Goal: Task Accomplishment & Management: Manage account settings

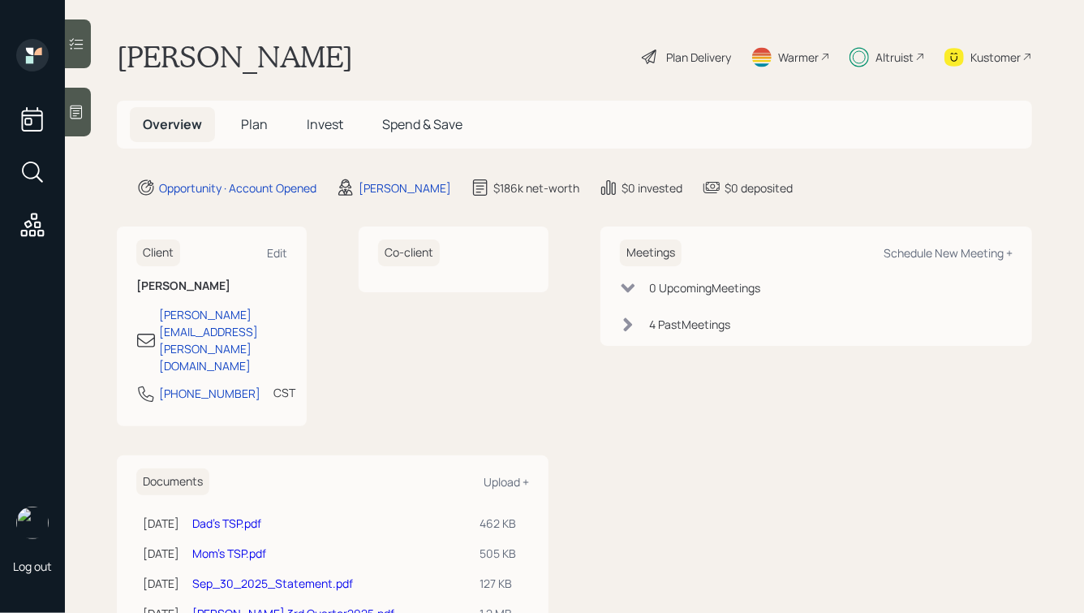
scroll to position [79, 0]
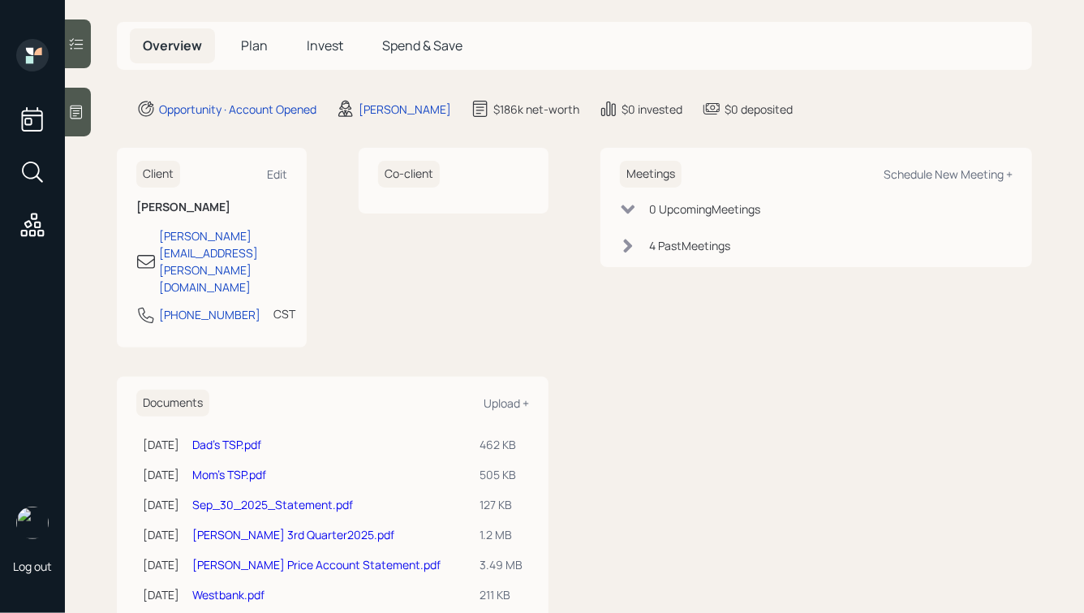
click at [75, 110] on icon at bounding box center [77, 112] width 12 height 14
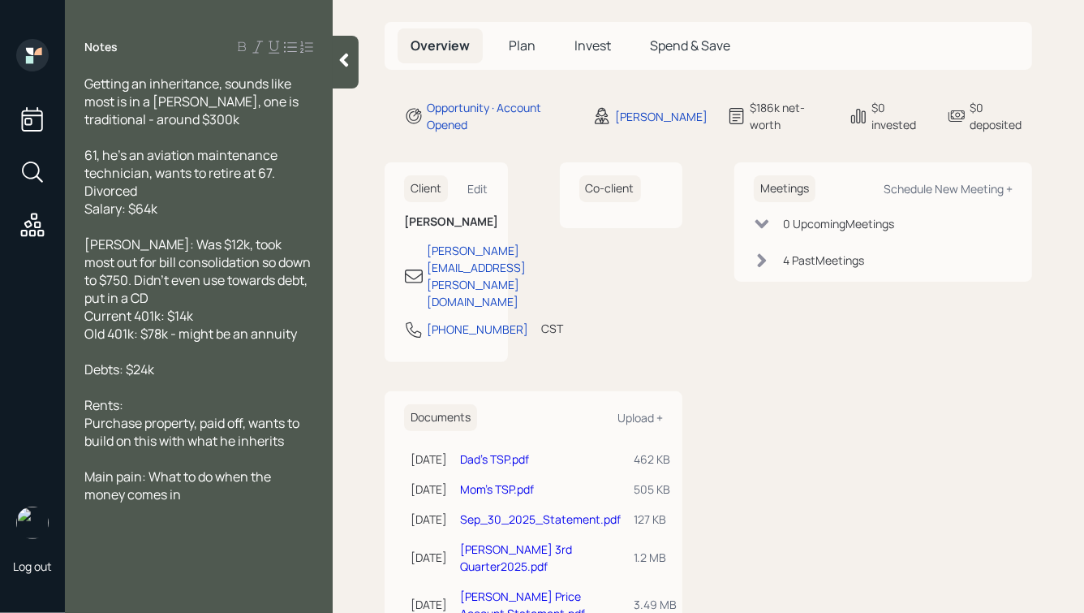
click at [339, 59] on icon at bounding box center [344, 60] width 16 height 16
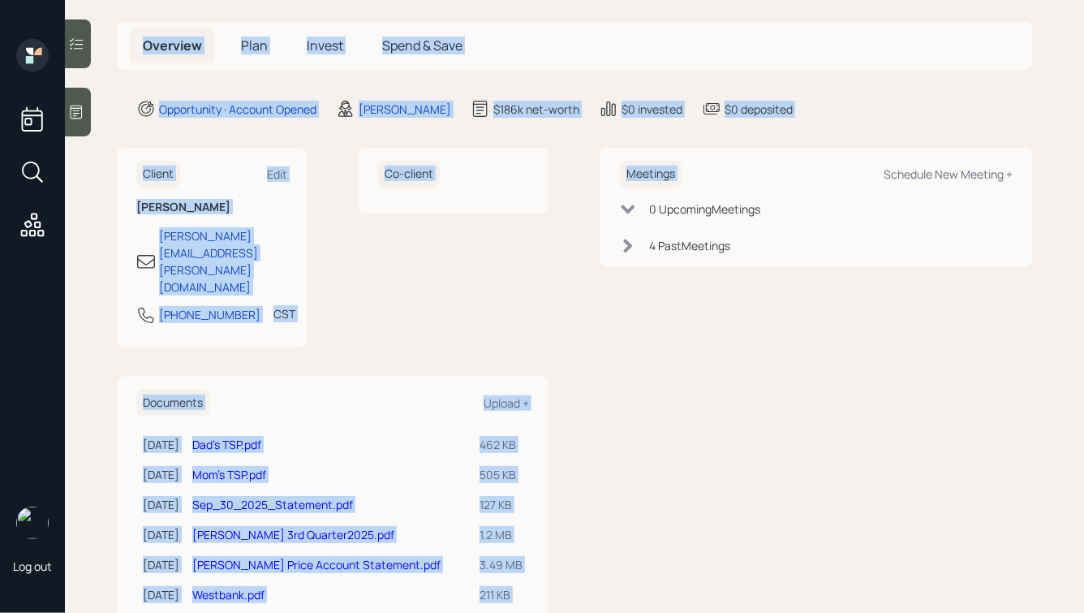
drag, startPoint x: 804, startPoint y: 124, endPoint x: 544, endPoint y: -9, distance: 292.5
click at [544, 0] on html "Log out [PERSON_NAME] Plan Delivery Warmer Altruist Kustomer Overview Plan Inve…" at bounding box center [542, 306] width 1084 height 613
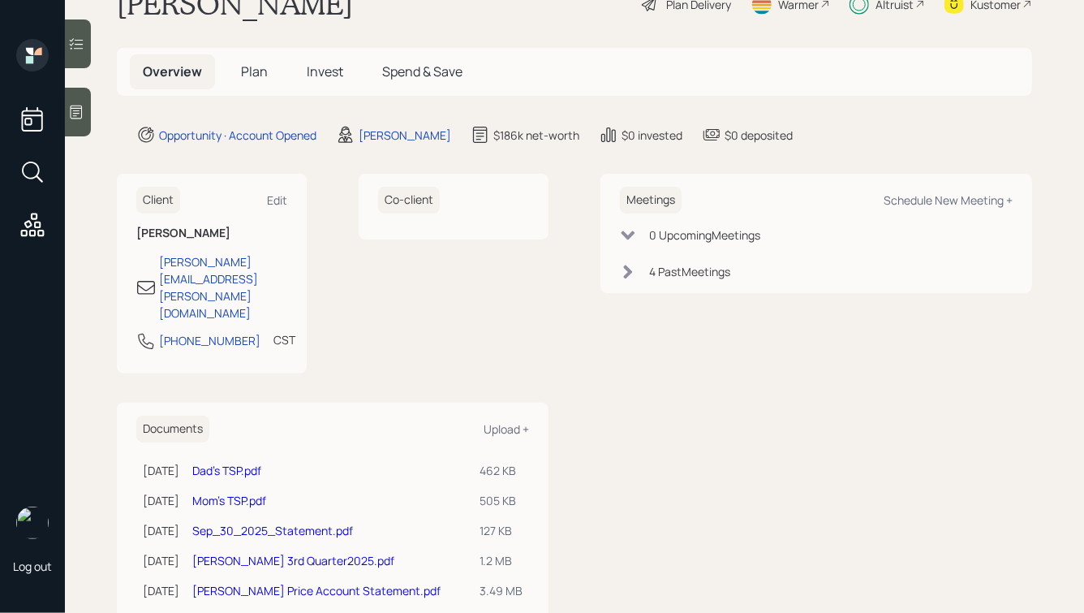
click at [538, 17] on div "[PERSON_NAME] Plan Delivery Warmer Altruist Kustomer" at bounding box center [574, 4] width 915 height 36
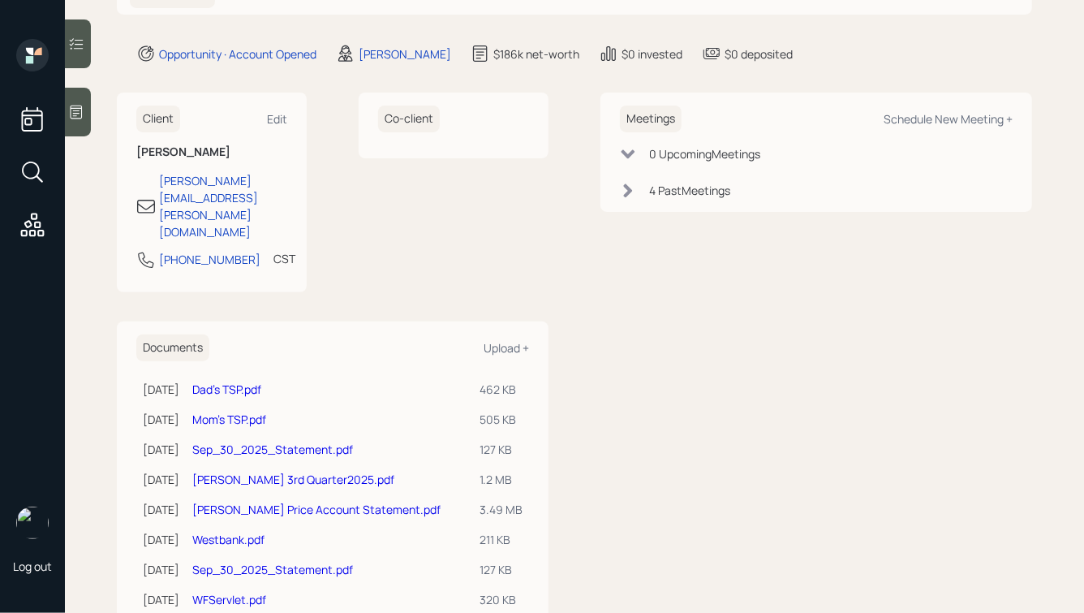
scroll to position [138, 0]
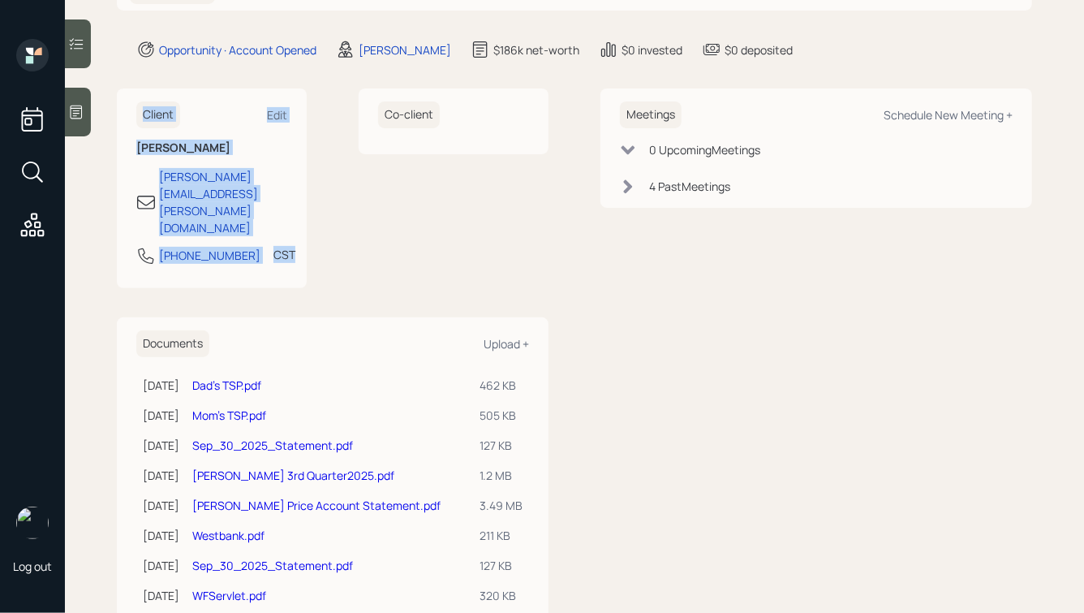
drag, startPoint x: 325, startPoint y: 222, endPoint x: 157, endPoint y: 84, distance: 217.2
click at [157, 84] on main "[PERSON_NAME] Plan Delivery Warmer Altruist Kustomer Overview Plan Invest Spend…" at bounding box center [574, 306] width 1019 height 613
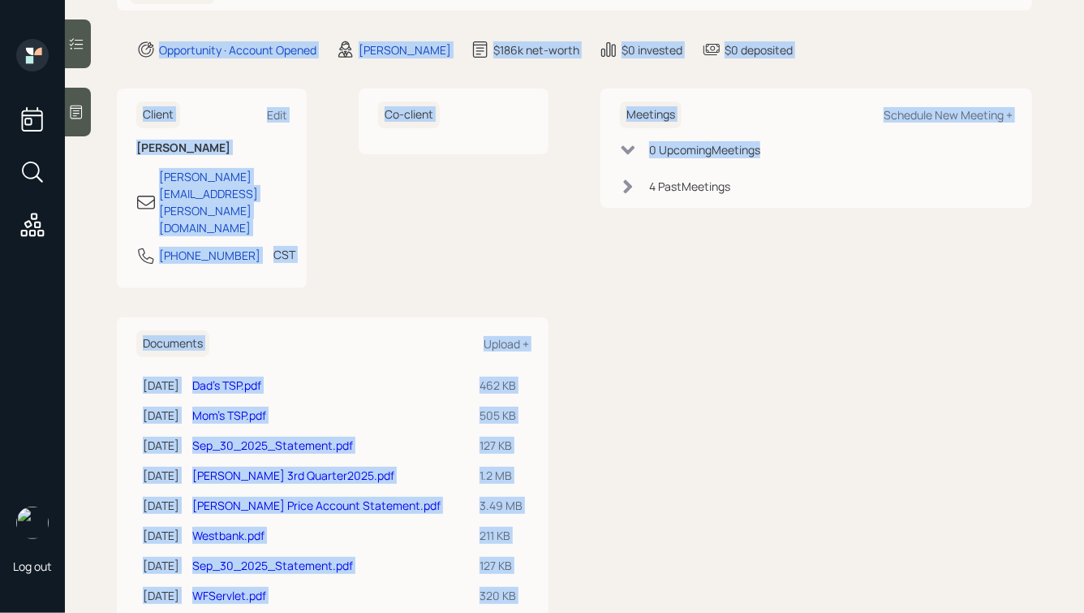
drag, startPoint x: 118, startPoint y: 38, endPoint x: 614, endPoint y: 289, distance: 555.6
click at [614, 289] on main "[PERSON_NAME] Plan Delivery Warmer Altruist Kustomer Overview Plan Invest Spend…" at bounding box center [574, 306] width 1019 height 613
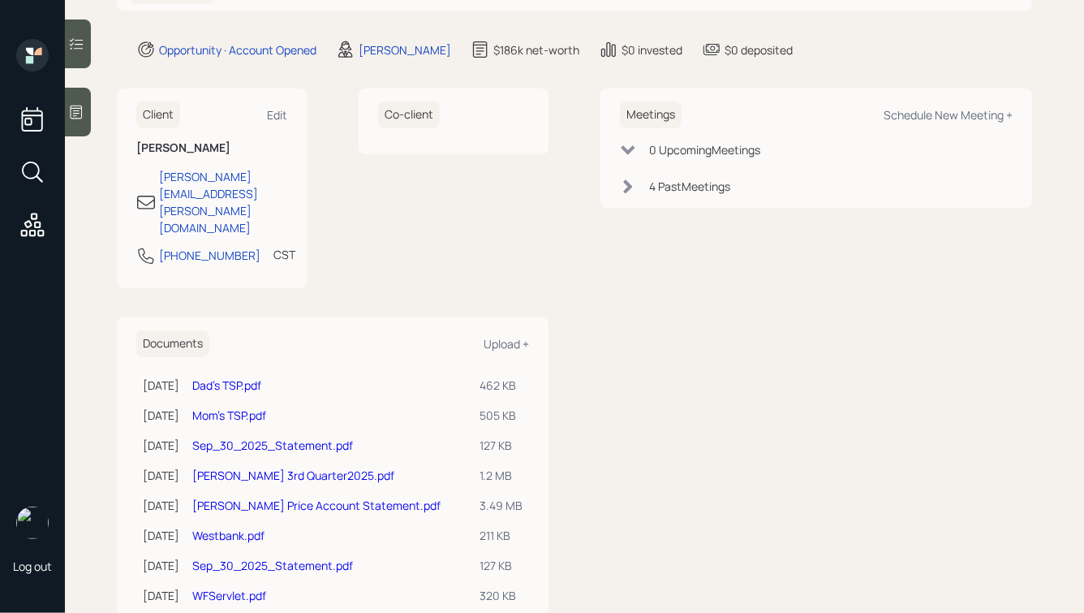
click at [614, 289] on div "Meetings Schedule New Meeting + 0 Upcoming Meeting s 4 Past Meeting s" at bounding box center [816, 355] width 432 height 534
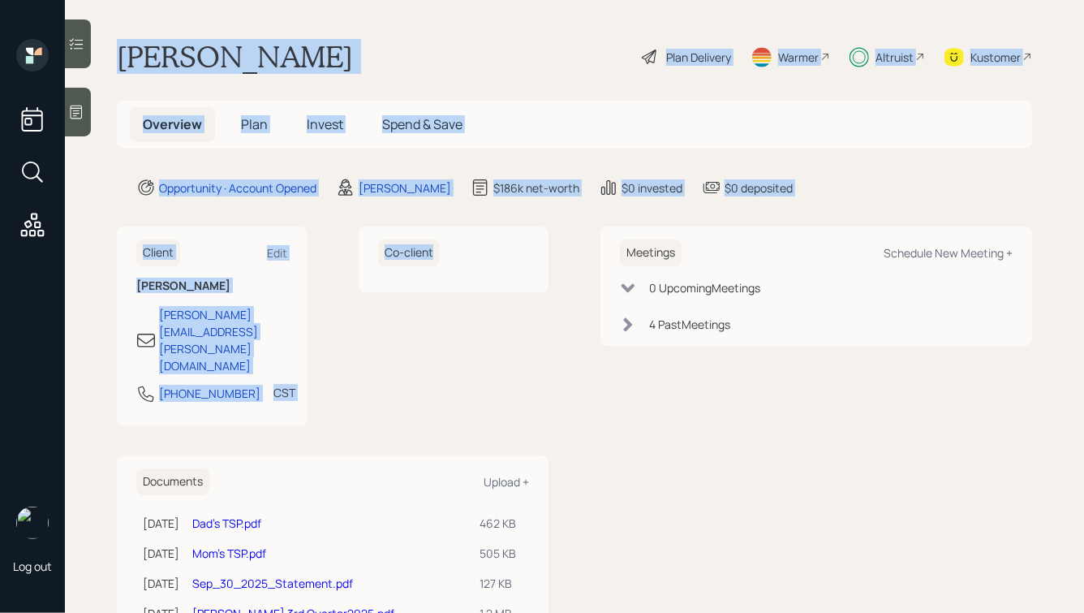
drag, startPoint x: 118, startPoint y: 53, endPoint x: 476, endPoint y: 286, distance: 427.0
click at [476, 286] on main "[PERSON_NAME] Plan Delivery Warmer Altruist Kustomer Overview Plan Invest Spend…" at bounding box center [574, 306] width 1019 height 613
click at [555, 309] on div "Client Edit [PERSON_NAME] [PERSON_NAME][EMAIL_ADDRESS][PERSON_NAME][DOMAIN_NAME…" at bounding box center [574, 493] width 915 height 534
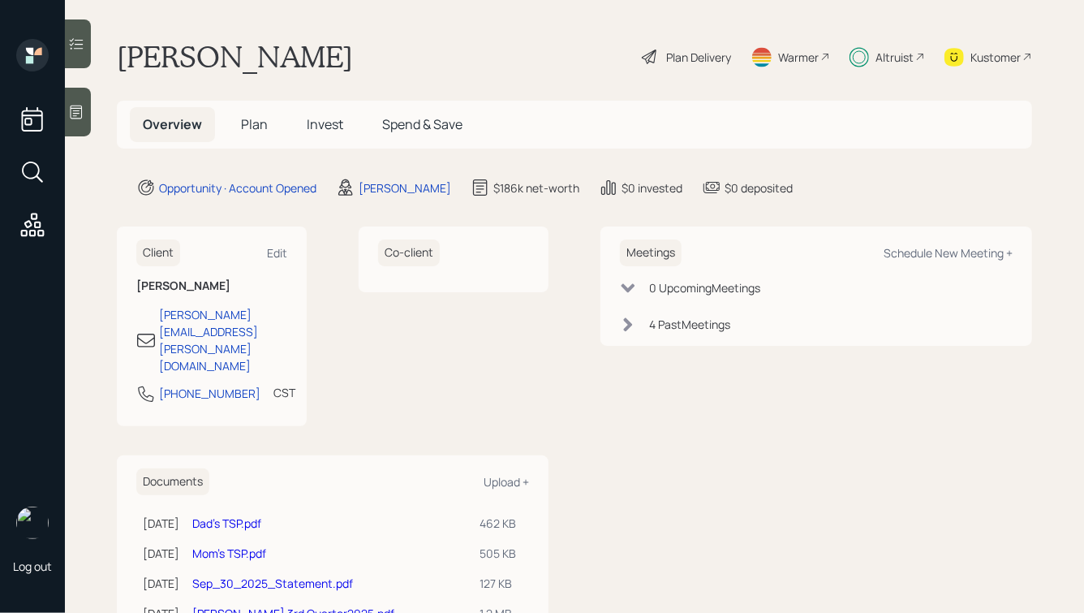
click at [888, 51] on div "Altruist" at bounding box center [895, 57] width 38 height 17
click at [313, 118] on span "Invest" at bounding box center [325, 124] width 37 height 18
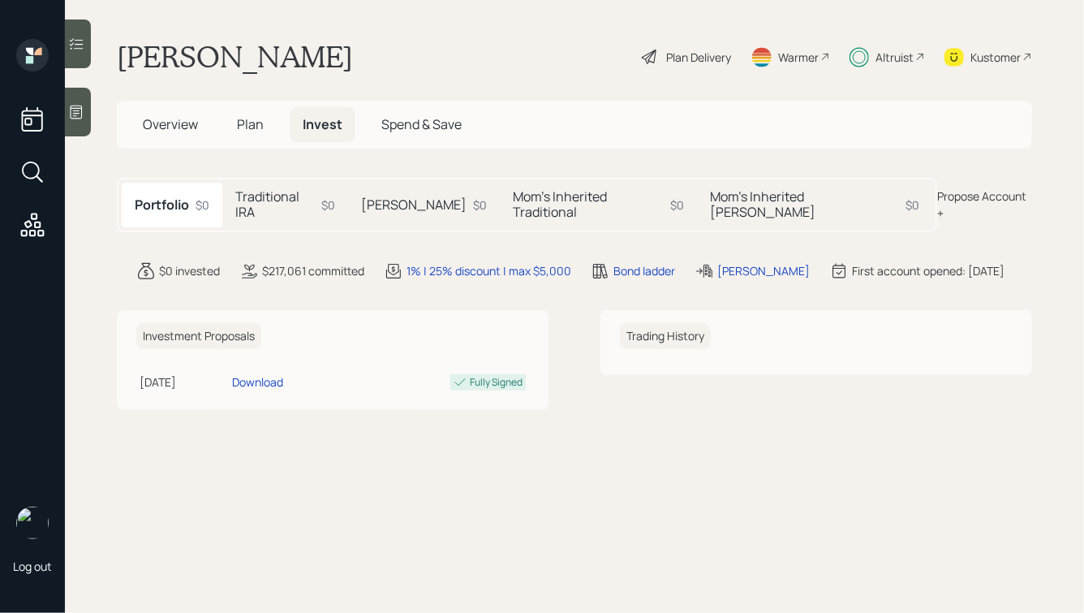
click at [501, 184] on div "Mom's Inherited Traditional $0" at bounding box center [599, 205] width 196 height 44
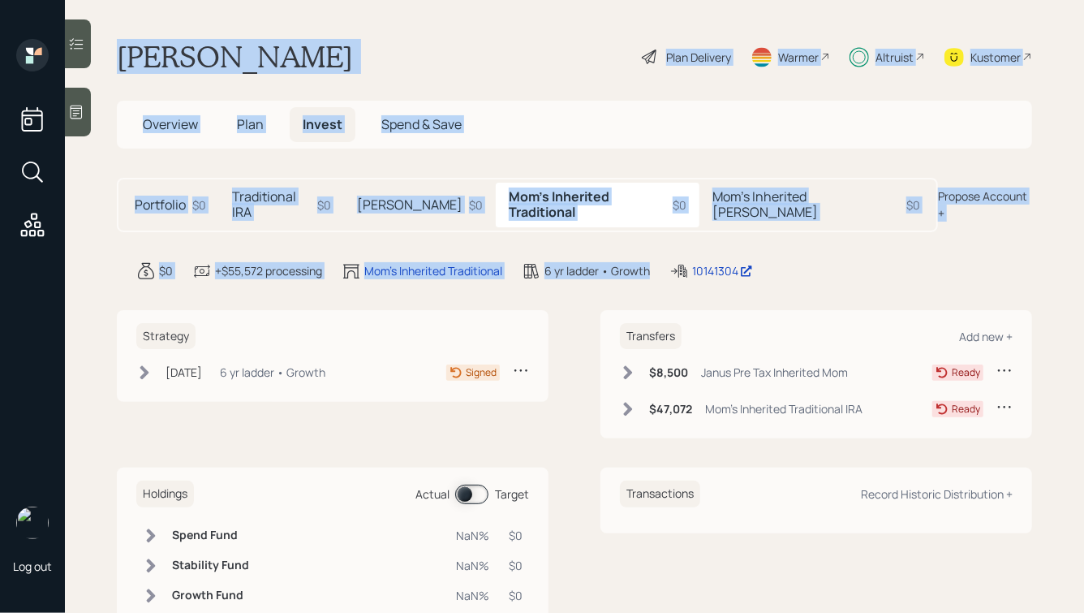
drag, startPoint x: 654, startPoint y: 257, endPoint x: 367, endPoint y: 7, distance: 380.8
click at [368, 6] on main "[PERSON_NAME] Plan Delivery Warmer Altruist Kustomer Overview Plan Invest Spend…" at bounding box center [574, 306] width 1019 height 613
click at [342, 67] on div "[PERSON_NAME] Plan Delivery Warmer Altruist Kustomer" at bounding box center [574, 57] width 915 height 36
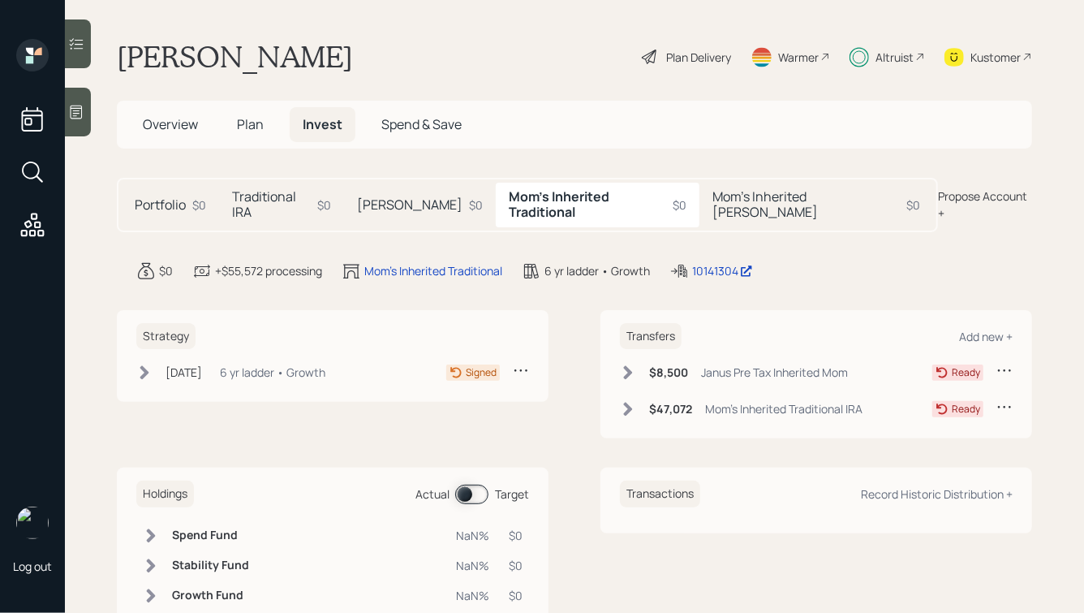
click at [632, 364] on icon at bounding box center [628, 372] width 16 height 16
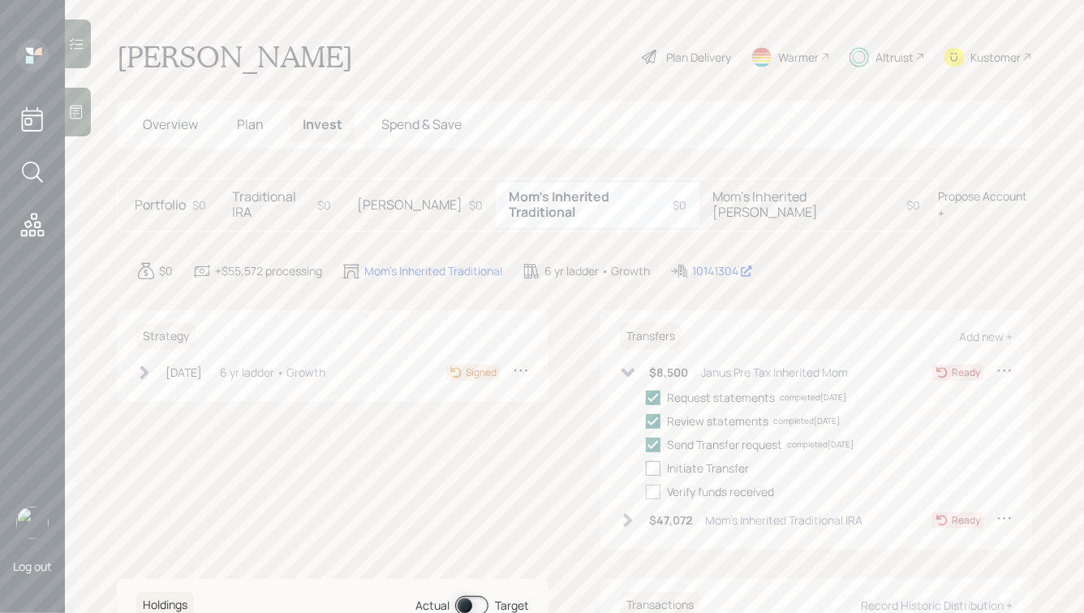
click at [661, 459] on label at bounding box center [656, 467] width 21 height 17
click at [646, 467] on input "checkbox" at bounding box center [645, 467] width 1 height 1
checkbox input "true"
click at [397, 208] on div "[PERSON_NAME] $0" at bounding box center [420, 205] width 152 height 44
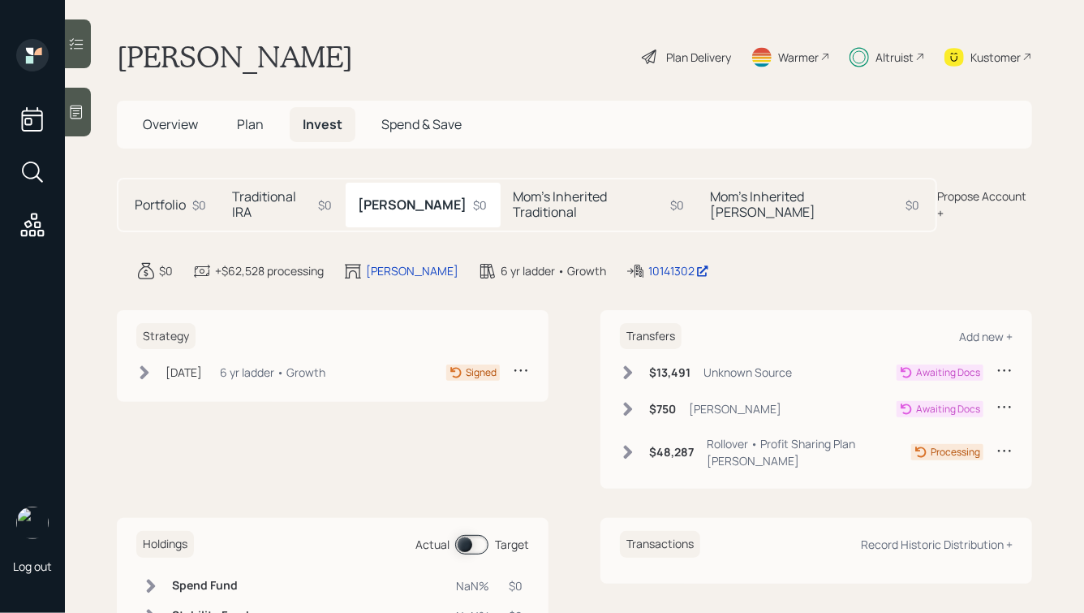
click at [628, 366] on icon at bounding box center [628, 373] width 9 height 14
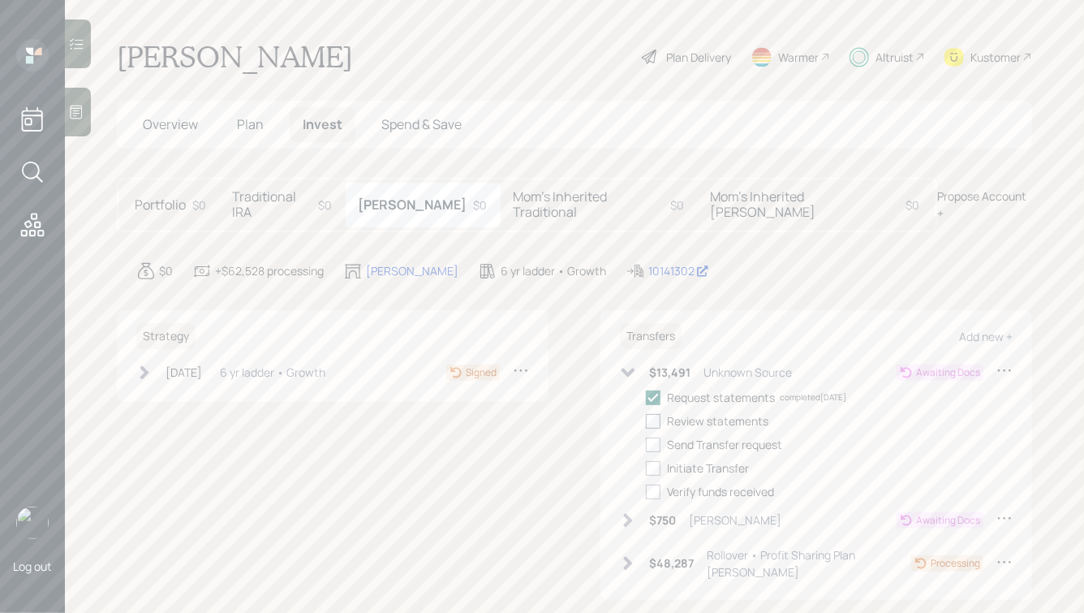
click at [648, 414] on div at bounding box center [653, 421] width 15 height 15
click at [646, 420] on input "checkbox" at bounding box center [645, 420] width 1 height 1
checkbox input "true"
click at [656, 437] on div at bounding box center [653, 444] width 15 height 15
click at [646, 444] on input "checkbox" at bounding box center [645, 444] width 1 height 1
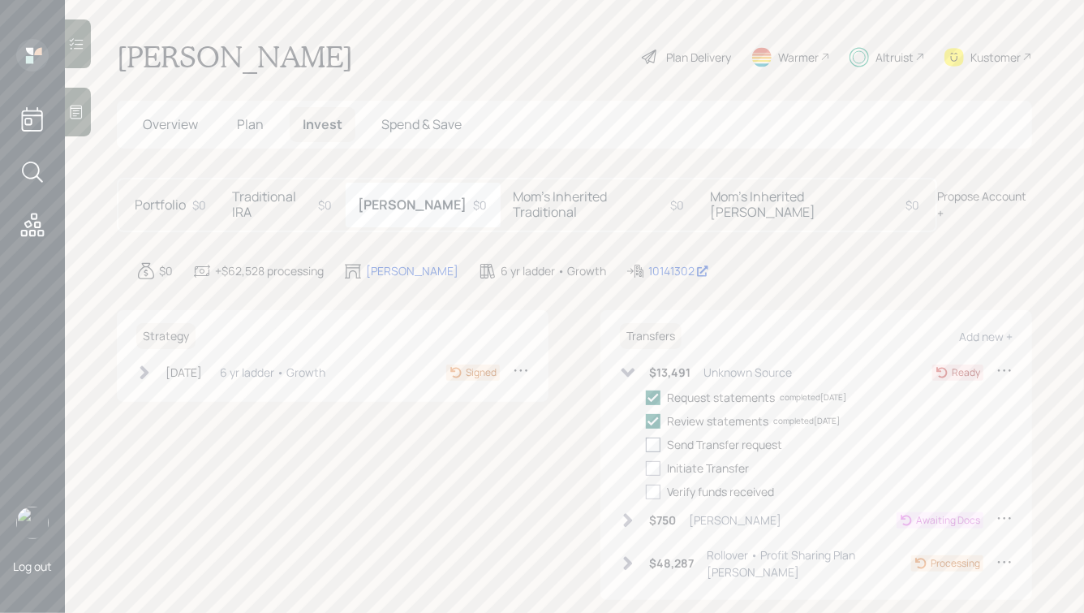
checkbox input "true"
click at [656, 461] on div at bounding box center [653, 468] width 15 height 15
click at [646, 467] on input "checkbox" at bounding box center [645, 467] width 1 height 1
checkbox input "true"
click at [271, 198] on h5 "Traditional IRA" at bounding box center [272, 204] width 80 height 31
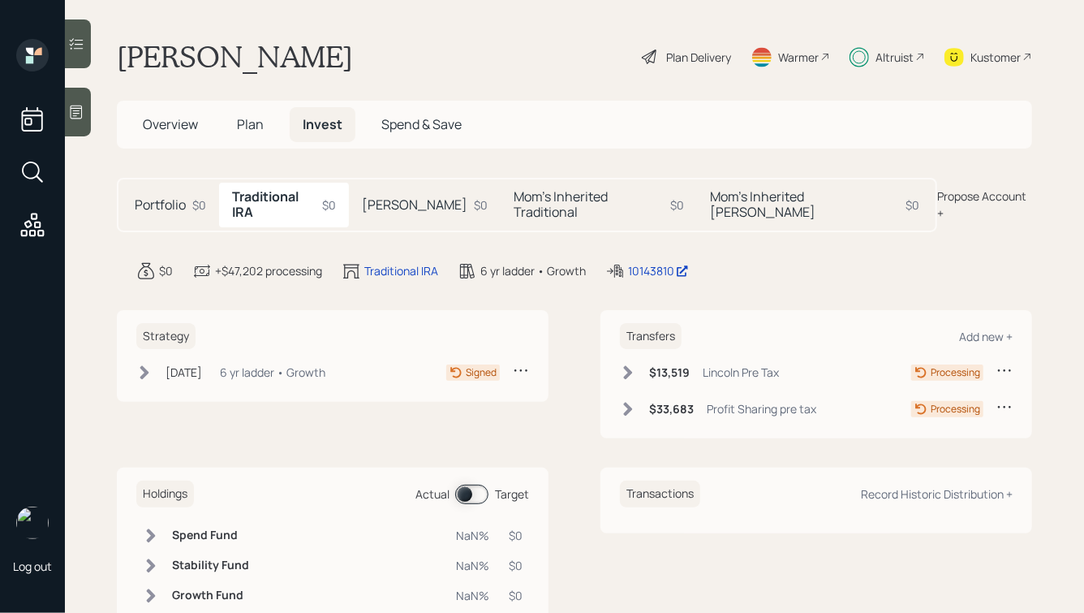
click at [732, 183] on div "Mom's Inherited [PERSON_NAME] $0" at bounding box center [814, 205] width 235 height 44
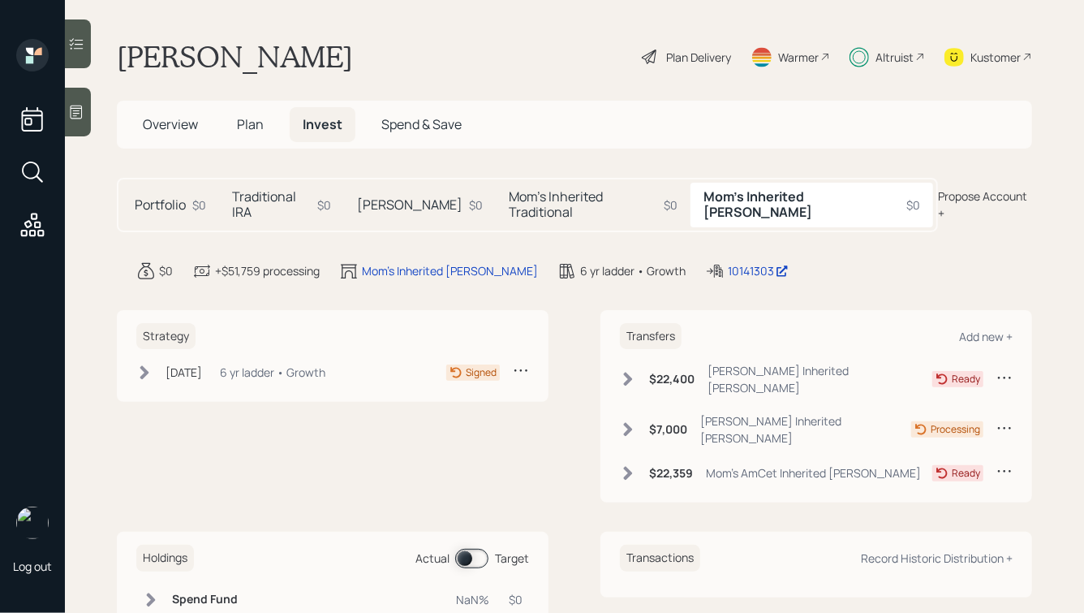
click at [626, 371] on icon at bounding box center [628, 379] width 16 height 16
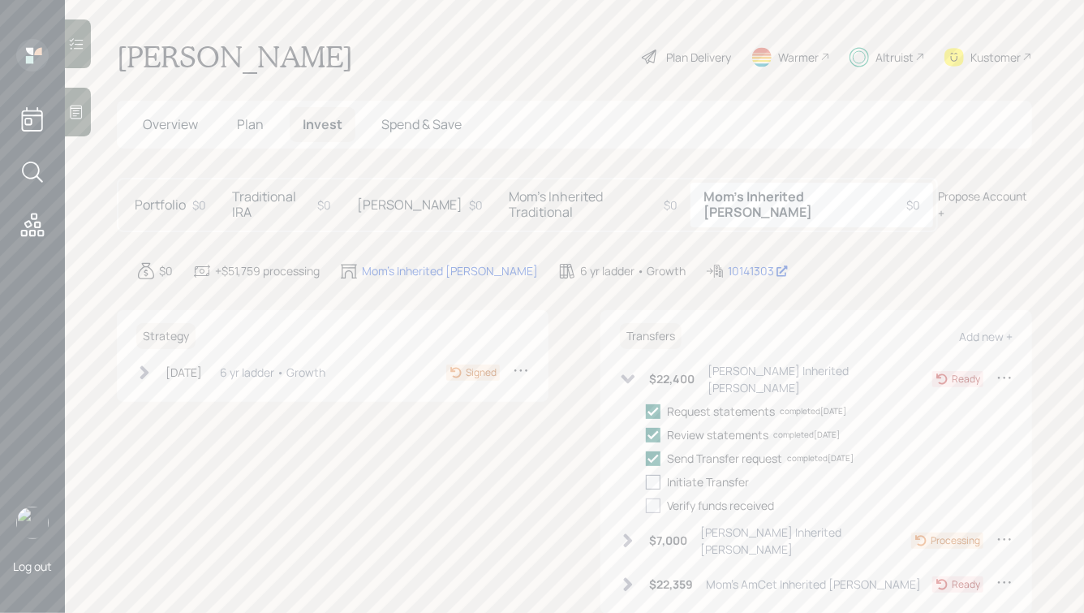
click at [648, 475] on div at bounding box center [653, 482] width 15 height 15
click at [646, 481] on input "checkbox" at bounding box center [645, 481] width 1 height 1
checkbox input "true"
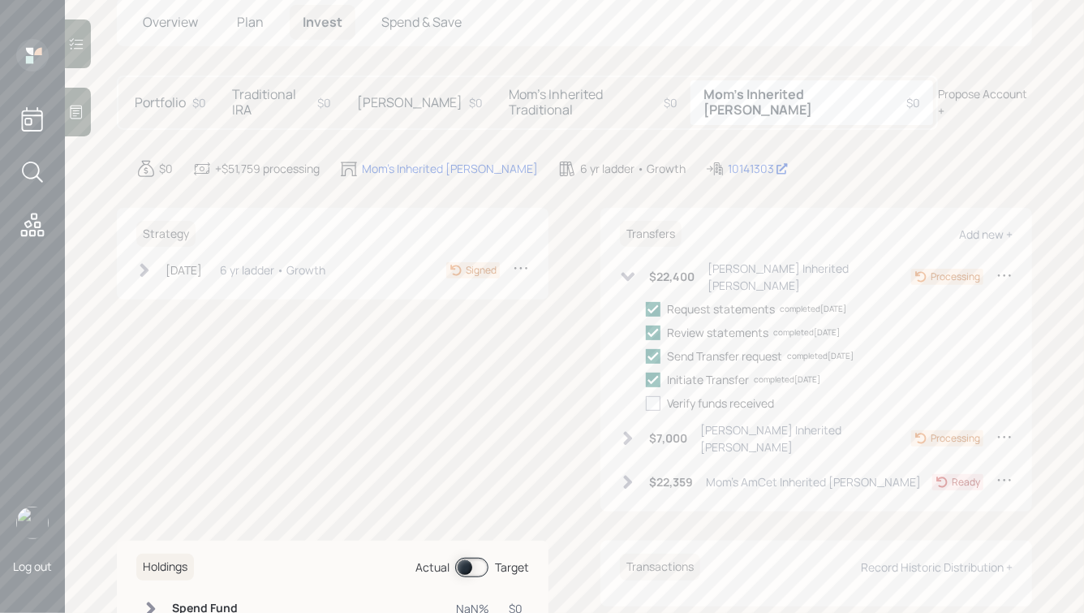
scroll to position [114, 0]
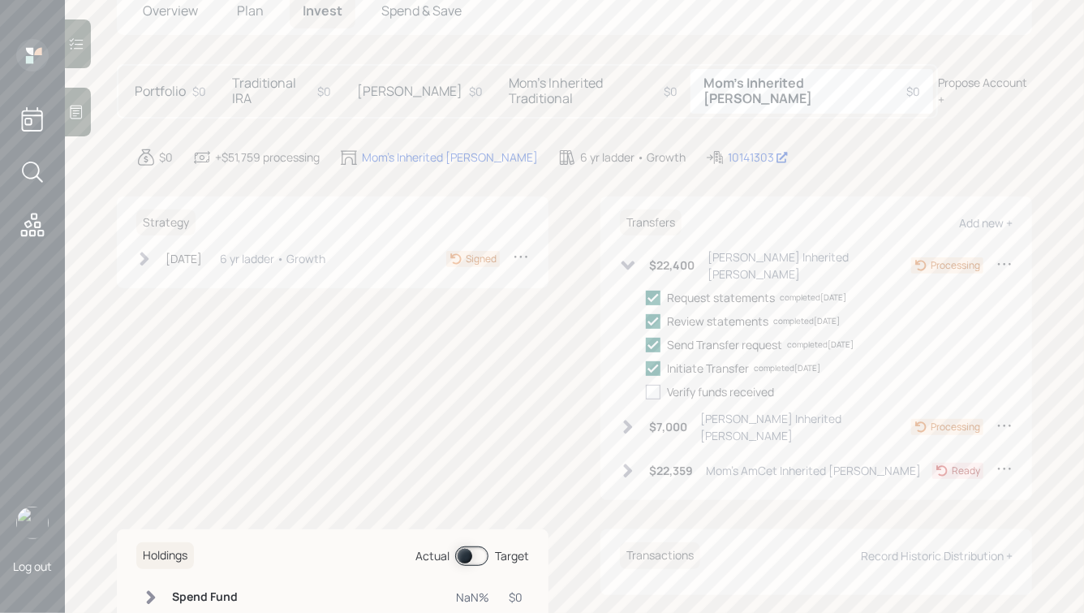
click at [633, 463] on icon at bounding box center [628, 471] width 16 height 16
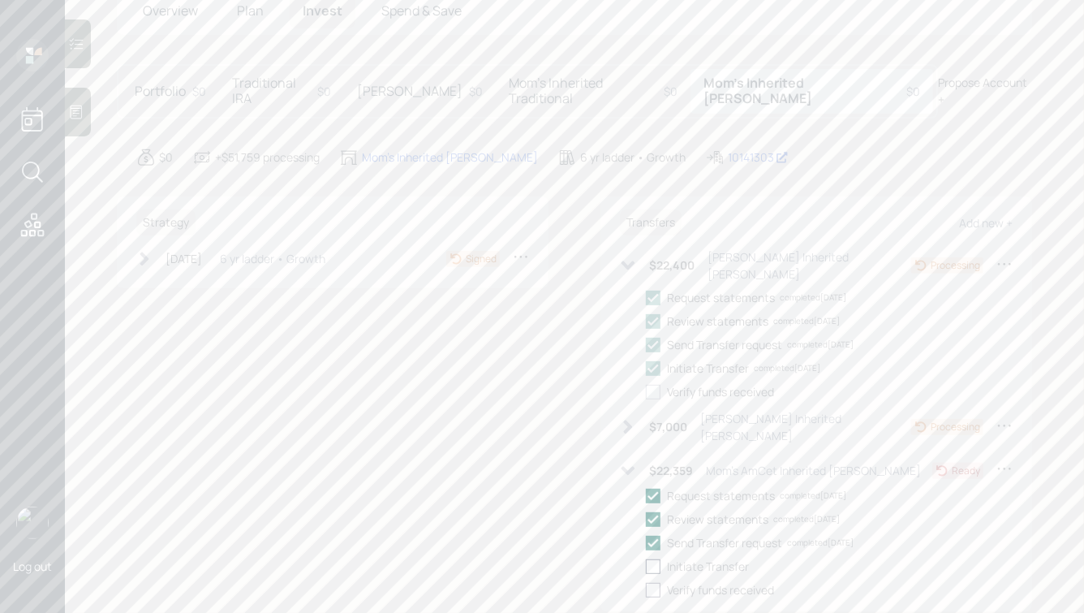
click at [656, 559] on div at bounding box center [653, 566] width 15 height 15
click at [646, 566] on input "checkbox" at bounding box center [645, 566] width 1 height 1
checkbox input "true"
click at [558, 81] on h5 "Mom's Inherited Traditional" at bounding box center [583, 90] width 148 height 31
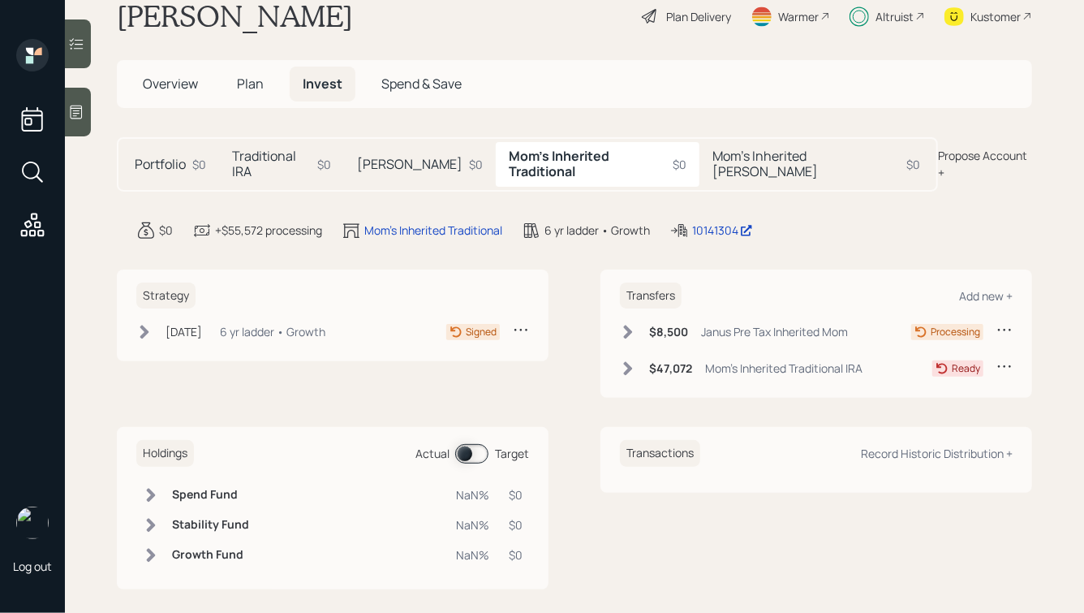
click at [665, 362] on h6 "$47,072" at bounding box center [670, 369] width 43 height 14
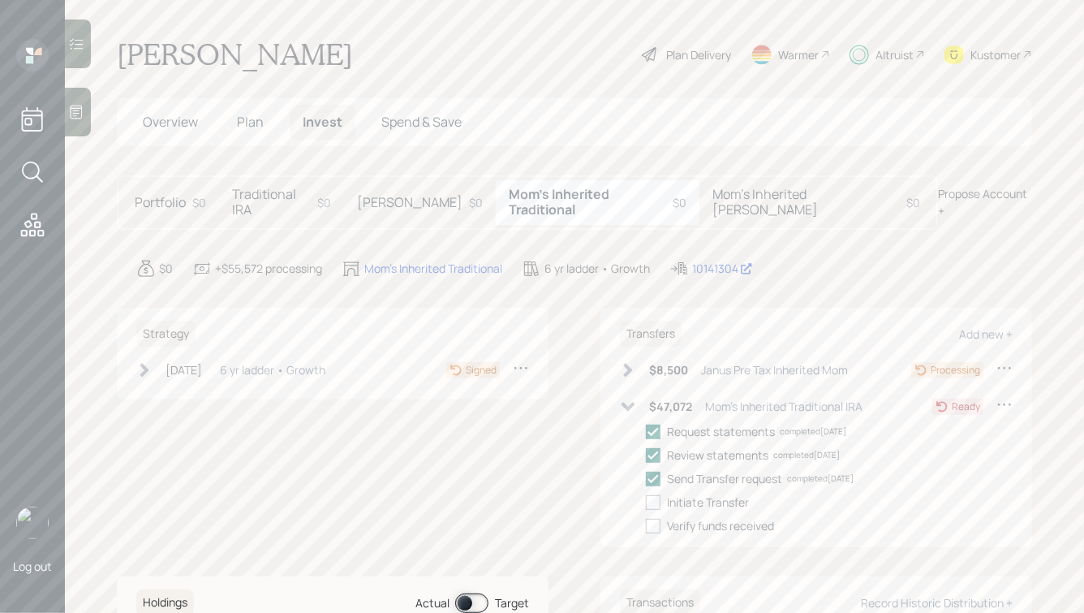
scroll to position [0, 0]
click at [308, 195] on h5 "Traditional IRA" at bounding box center [271, 204] width 79 height 31
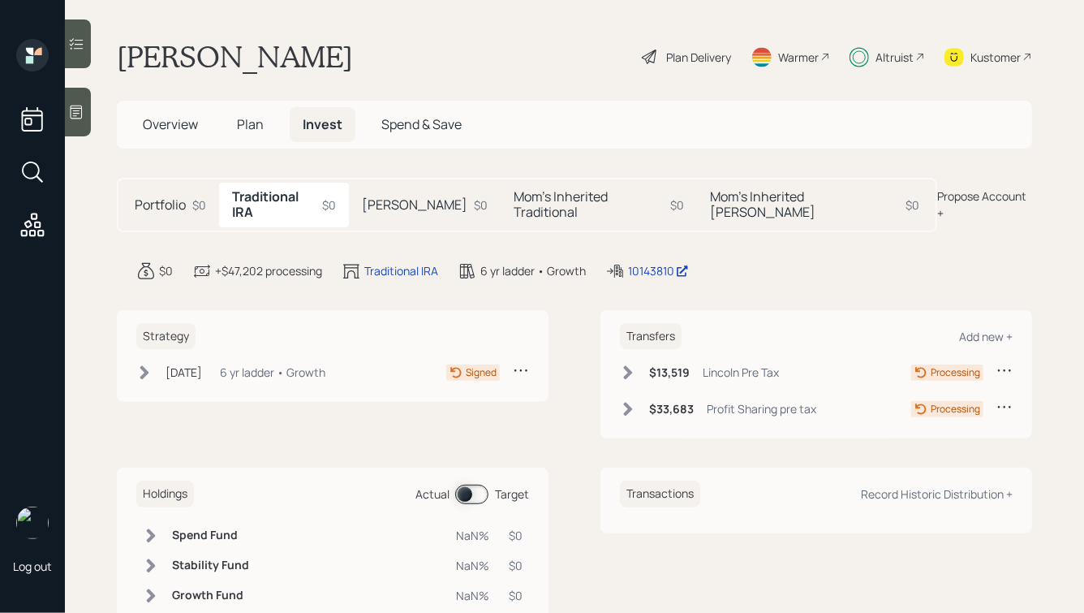
click at [411, 197] on h5 "[PERSON_NAME]" at bounding box center [414, 204] width 105 height 15
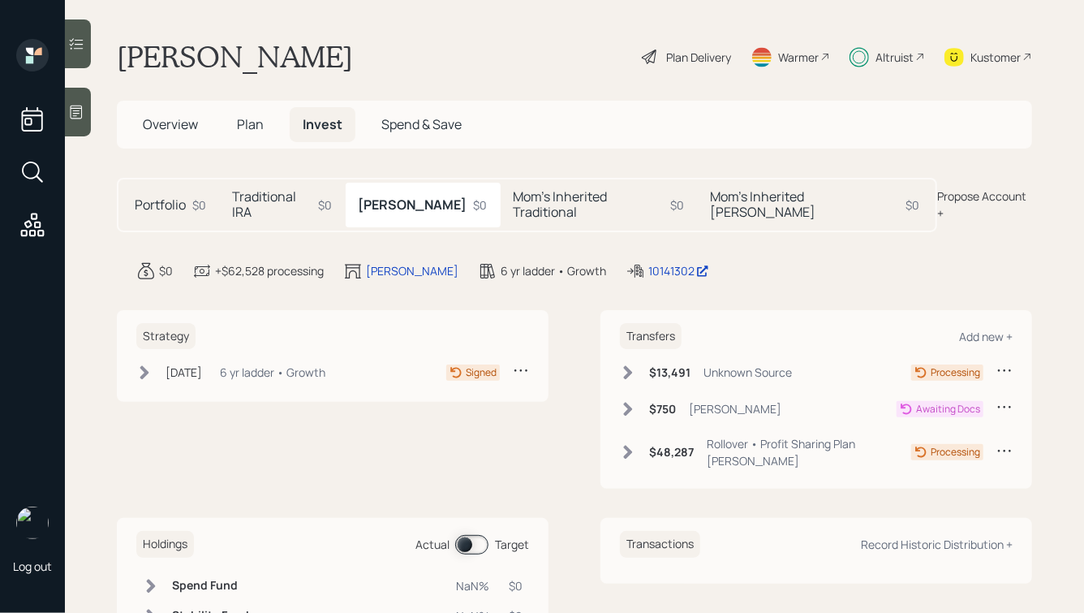
click at [729, 204] on h5 "Mom's Inherited [PERSON_NAME]" at bounding box center [804, 204] width 189 height 31
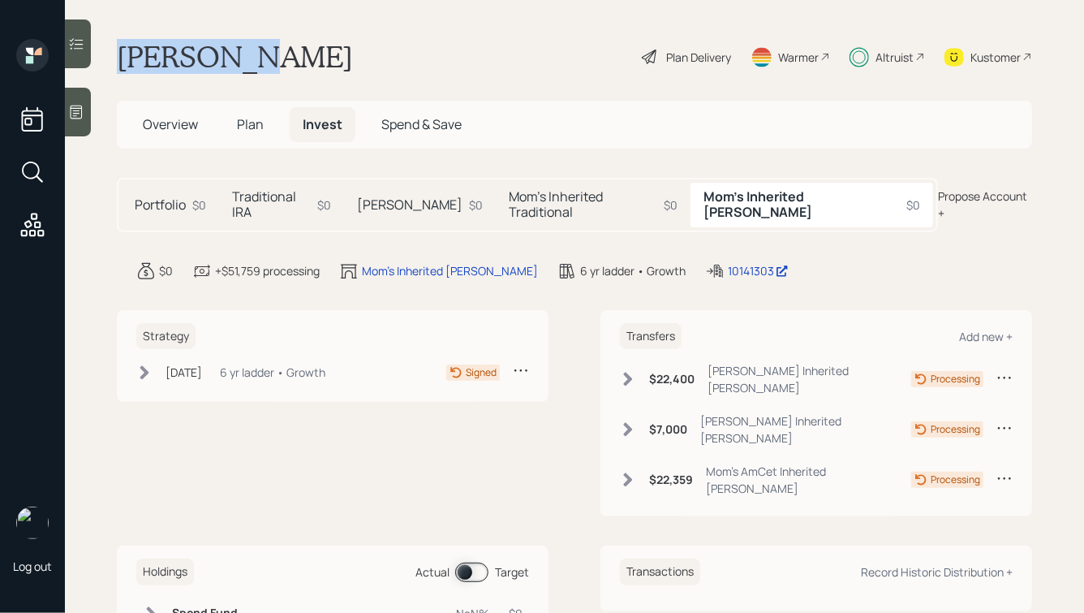
drag, startPoint x: 121, startPoint y: 58, endPoint x: 286, endPoint y: 67, distance: 165.8
click at [286, 67] on div "[PERSON_NAME] Plan Delivery Warmer Altruist Kustomer" at bounding box center [574, 57] width 915 height 36
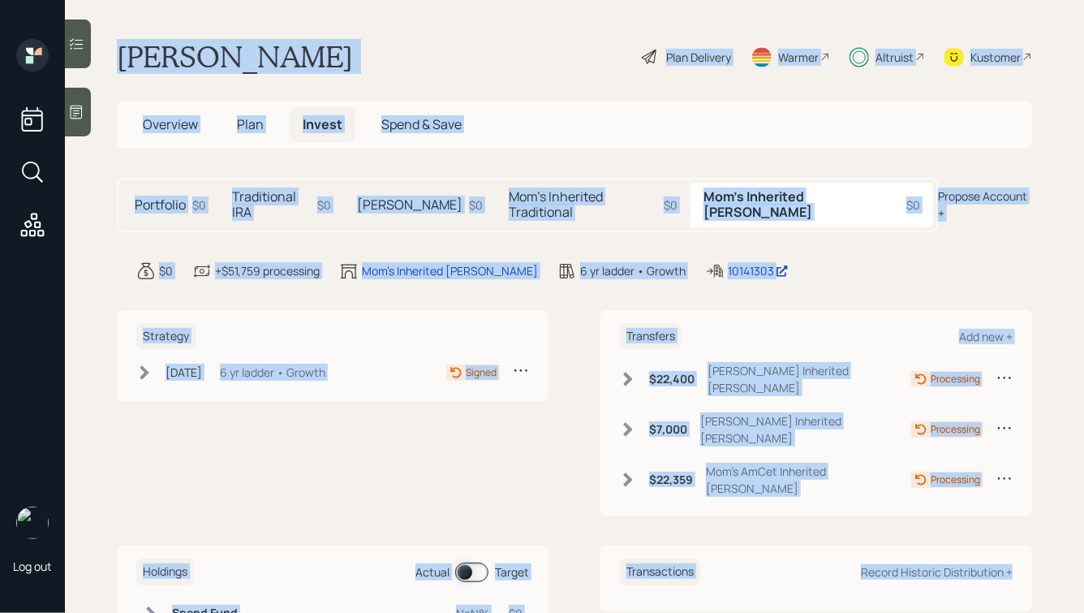
drag, startPoint x: 119, startPoint y: 45, endPoint x: 788, endPoint y: 573, distance: 852.1
click at [788, 573] on main "[PERSON_NAME] Plan Delivery Warmer Altruist Kustomer Overview Plan Invest Spend…" at bounding box center [574, 306] width 1019 height 613
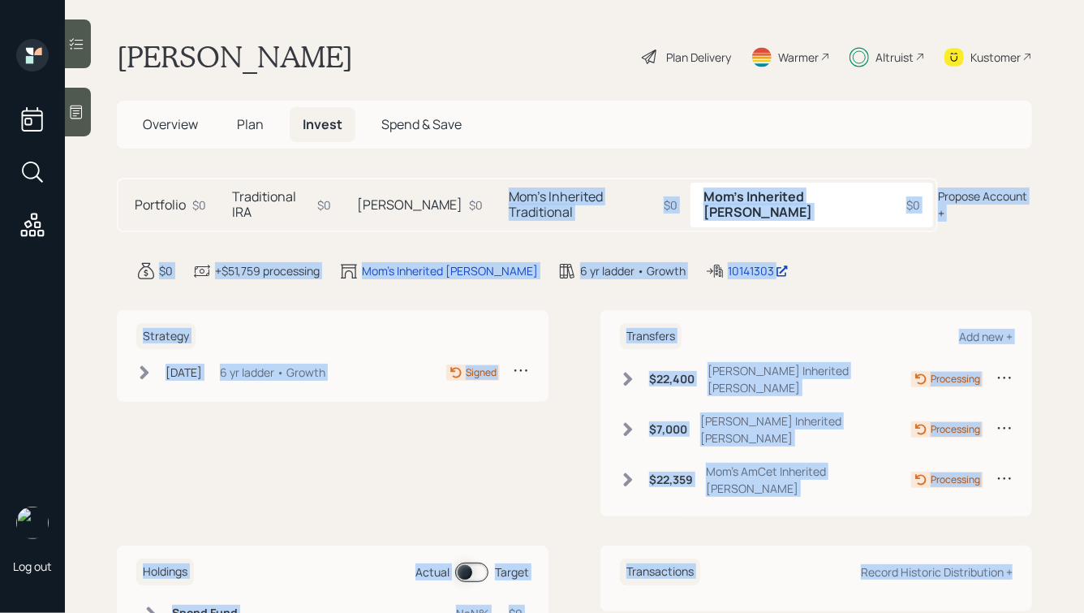
drag, startPoint x: 941, startPoint y: 592, endPoint x: 557, endPoint y: 175, distance: 567.4
click at [557, 175] on main "[PERSON_NAME] Plan Delivery Warmer Altruist Kustomer Overview Plan Invest Spend…" at bounding box center [574, 306] width 1019 height 613
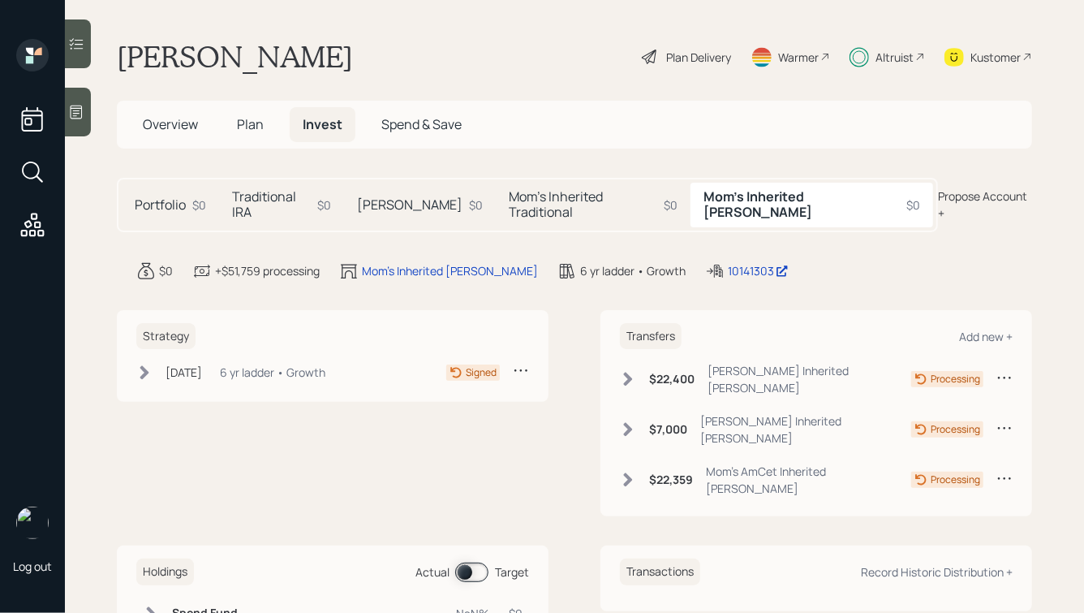
click at [453, 54] on div "[PERSON_NAME] Plan Delivery Warmer Altruist Kustomer" at bounding box center [574, 57] width 915 height 36
click at [144, 129] on span "Overview" at bounding box center [170, 124] width 55 height 18
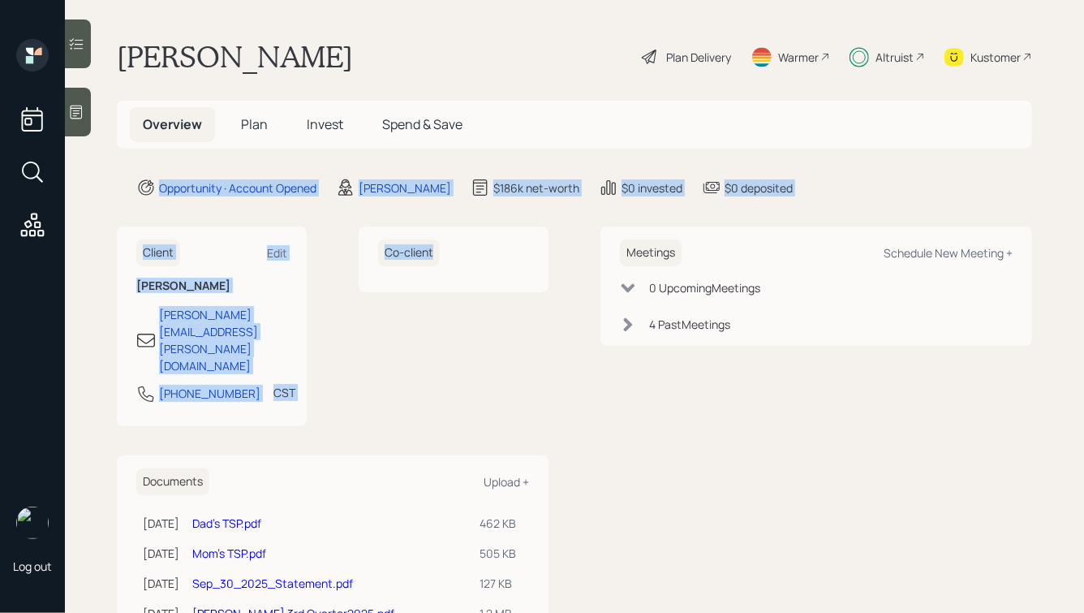
drag, startPoint x: 338, startPoint y: 367, endPoint x: 66, endPoint y: 163, distance: 339.7
click at [66, 163] on main "[PERSON_NAME] Plan Delivery Warmer Altruist Kustomer Overview Plan Invest Spend…" at bounding box center [574, 306] width 1019 height 613
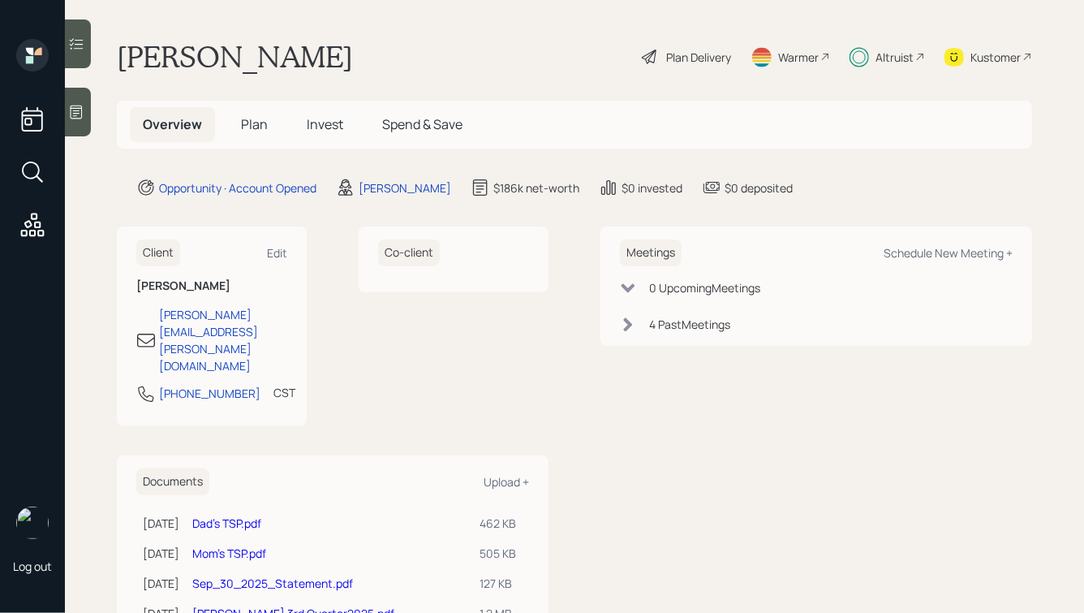
click at [136, 164] on main "[PERSON_NAME] Plan Delivery Warmer Altruist Kustomer Overview Plan Invest Spend…" at bounding box center [574, 306] width 1019 height 613
